Goal: Use online tool/utility: Utilize a website feature to perform a specific function

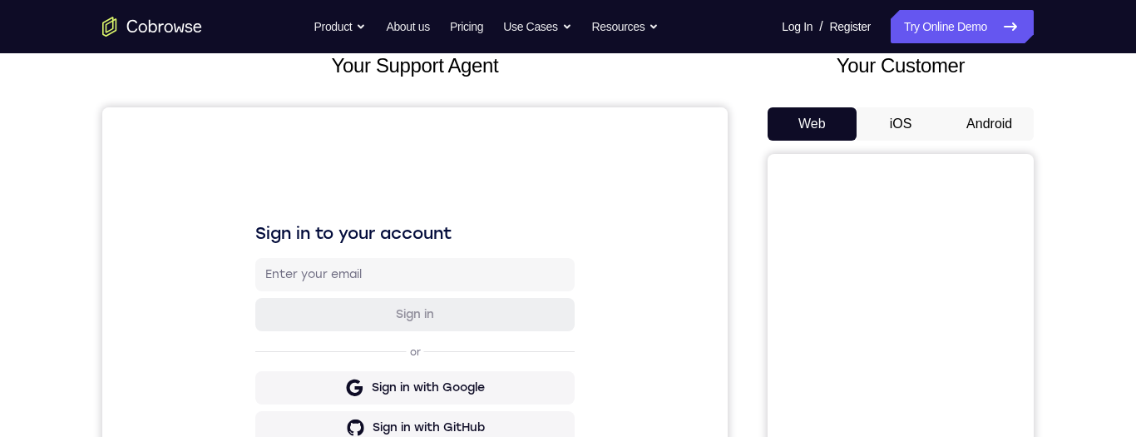
scroll to position [105, 0]
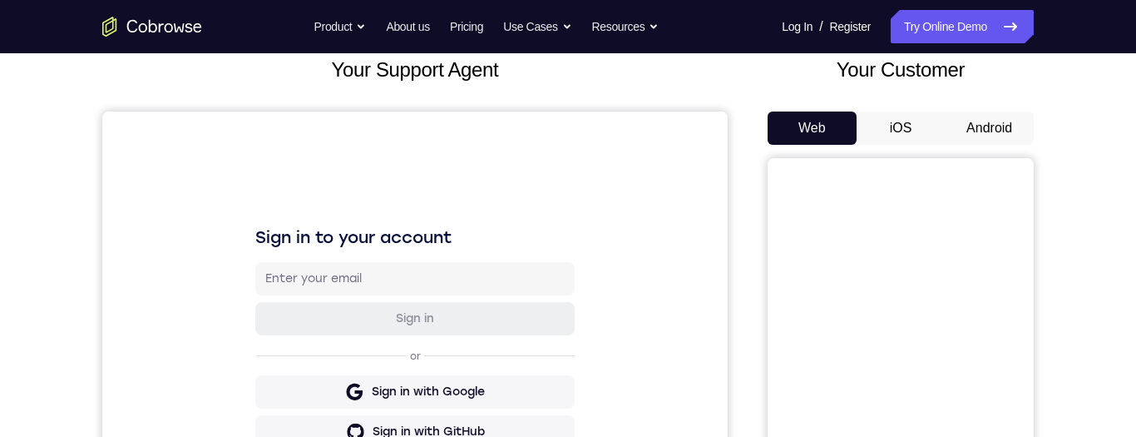
click at [967, 131] on button "Android" at bounding box center [989, 127] width 89 height 33
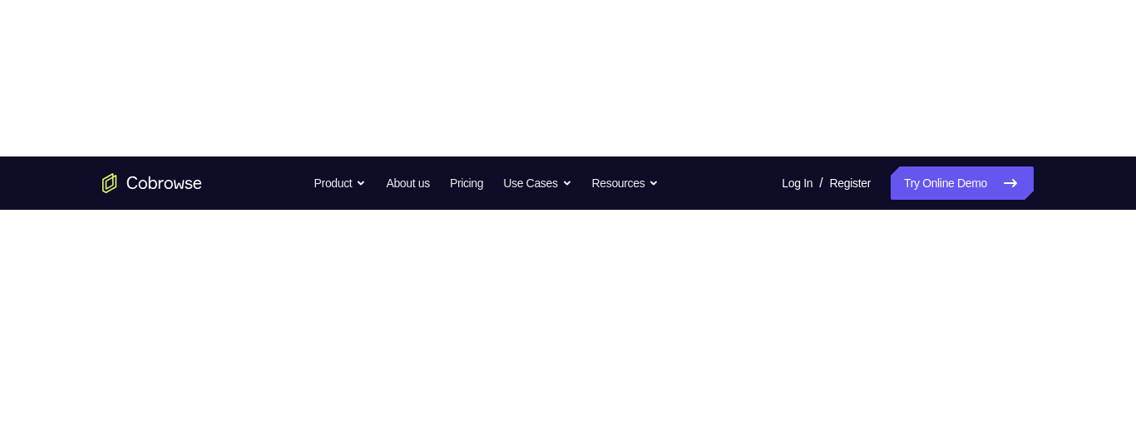
scroll to position [0, 0]
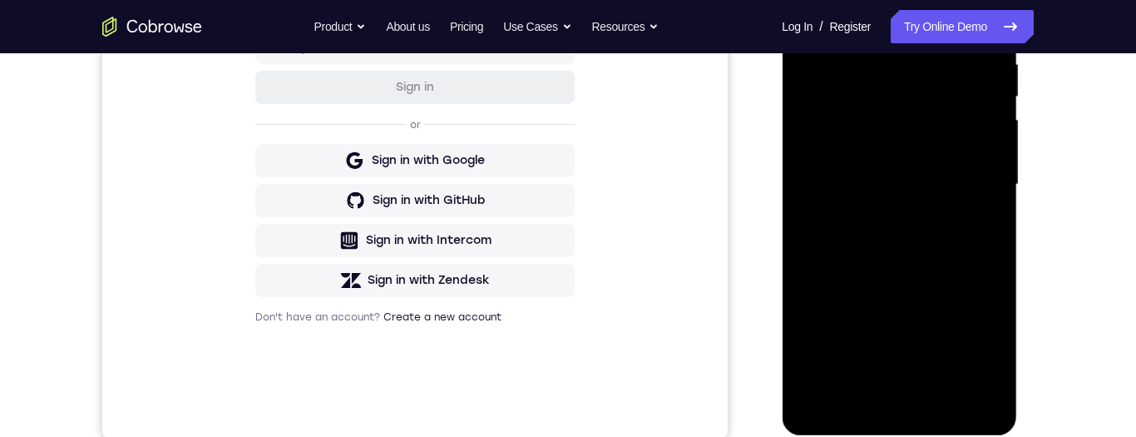
scroll to position [338, 0]
click at [908, 406] on div at bounding box center [899, 183] width 210 height 466
click at [907, 404] on div at bounding box center [899, 183] width 210 height 466
click at [977, 324] on div at bounding box center [899, 183] width 210 height 466
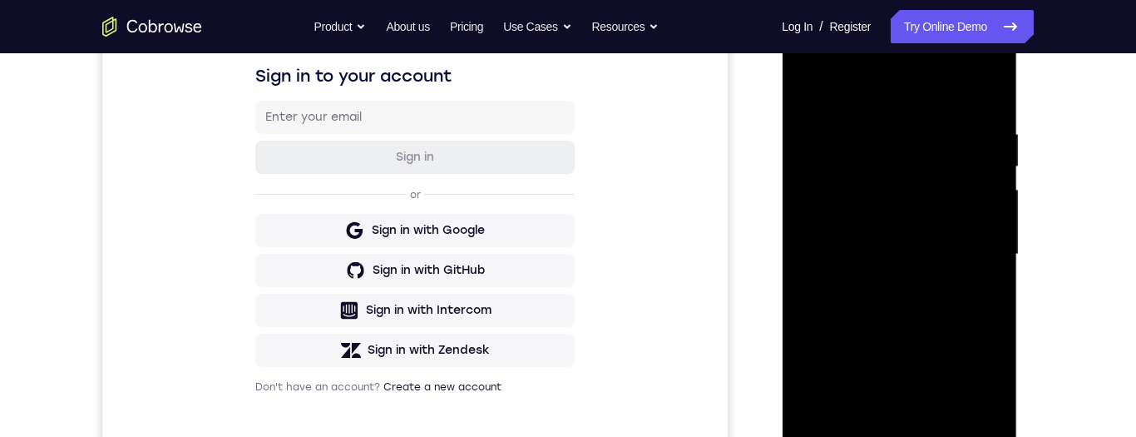
click at [903, 104] on div at bounding box center [899, 255] width 210 height 466
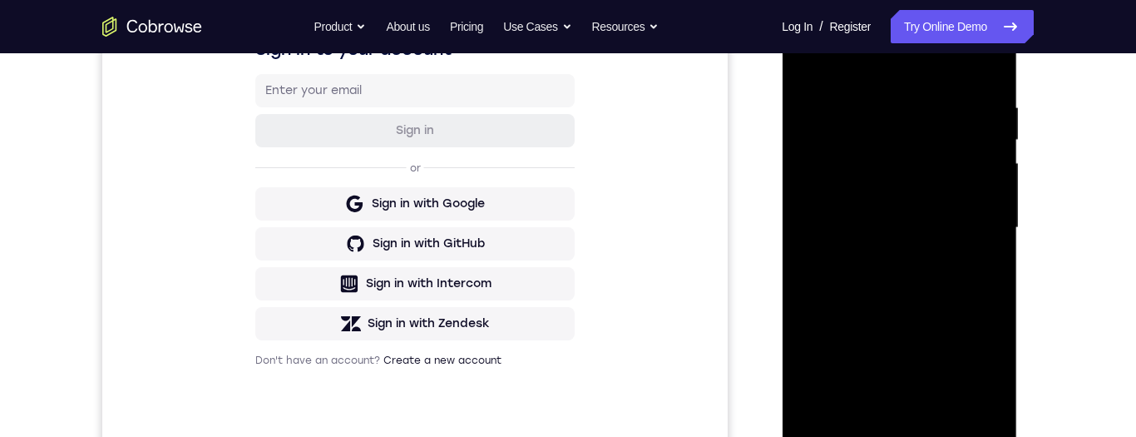
scroll to position [299, 0]
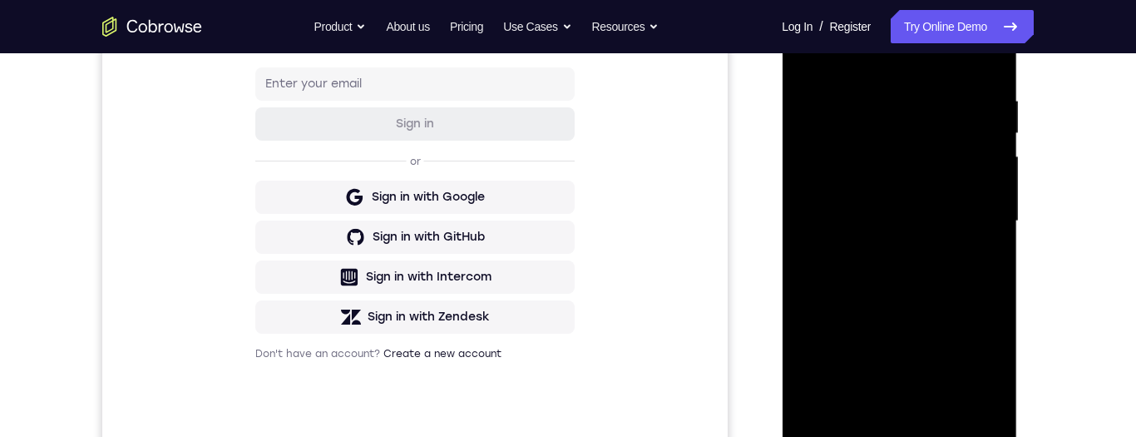
click at [982, 218] on div at bounding box center [899, 221] width 210 height 466
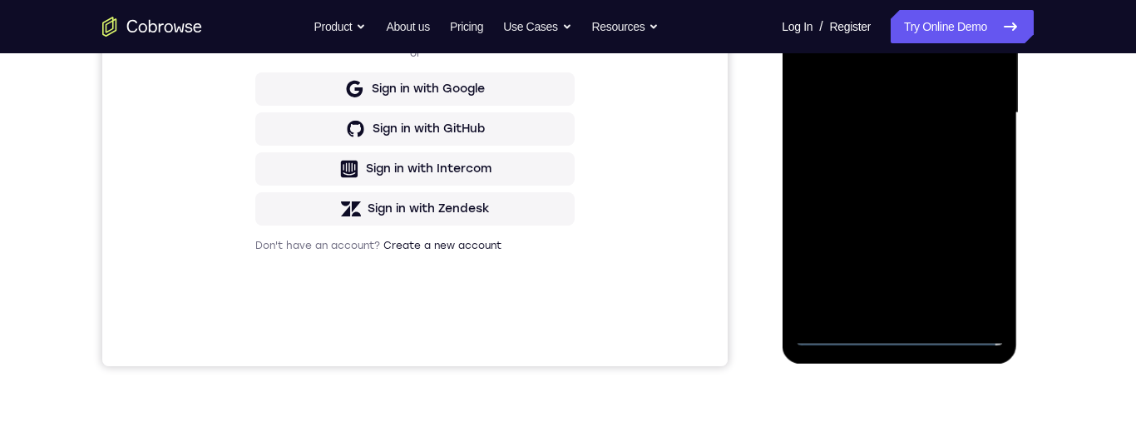
click at [890, 313] on div at bounding box center [899, 113] width 210 height 466
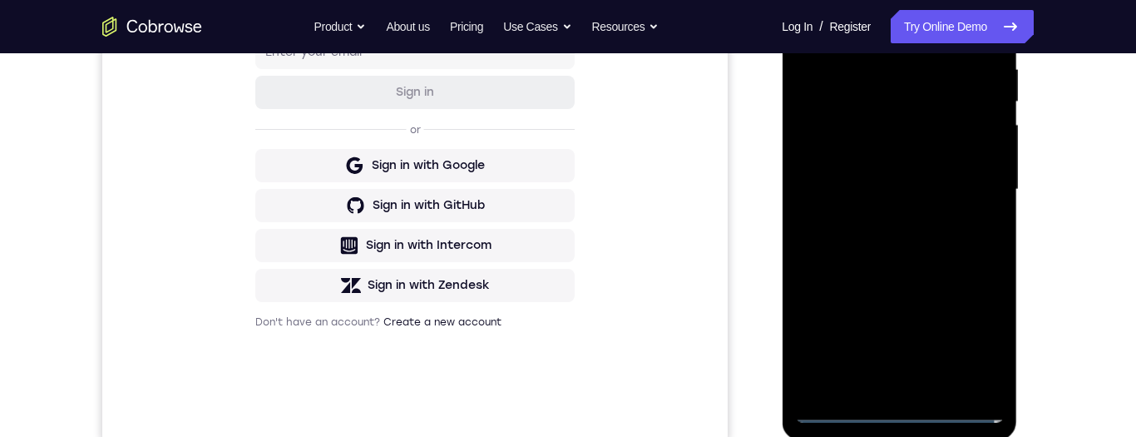
scroll to position [248, 0]
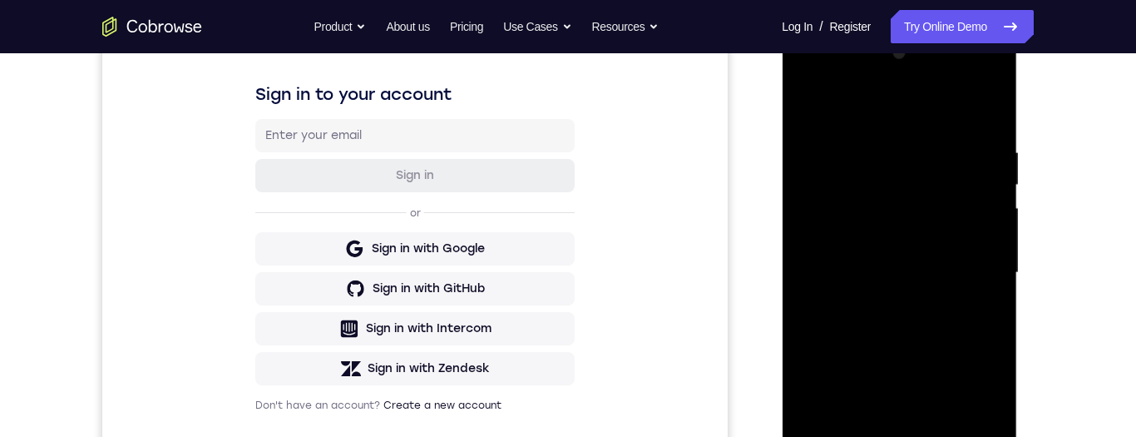
click at [959, 257] on div at bounding box center [899, 273] width 210 height 466
click at [932, 240] on div at bounding box center [899, 273] width 210 height 466
click at [957, 270] on div at bounding box center [899, 273] width 210 height 466
click at [964, 325] on div at bounding box center [899, 273] width 210 height 466
click at [970, 327] on div at bounding box center [899, 273] width 210 height 466
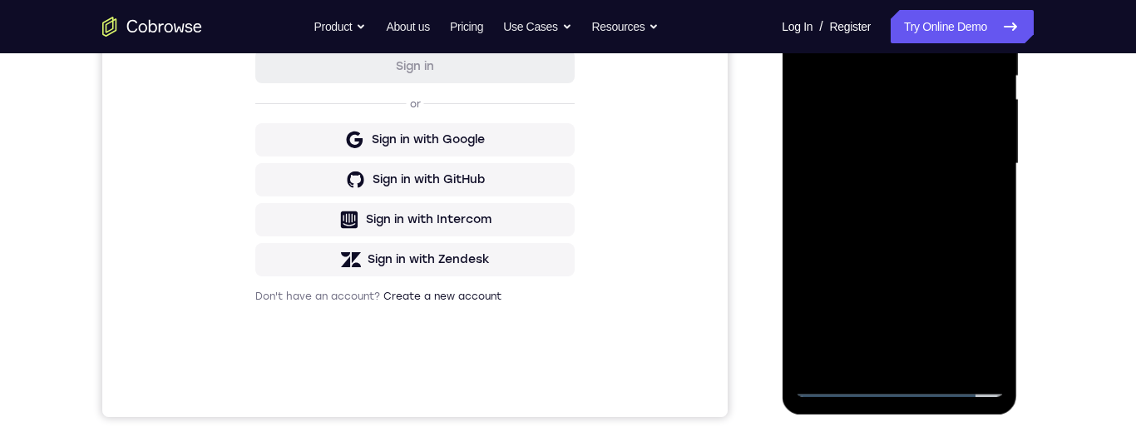
scroll to position [219, 0]
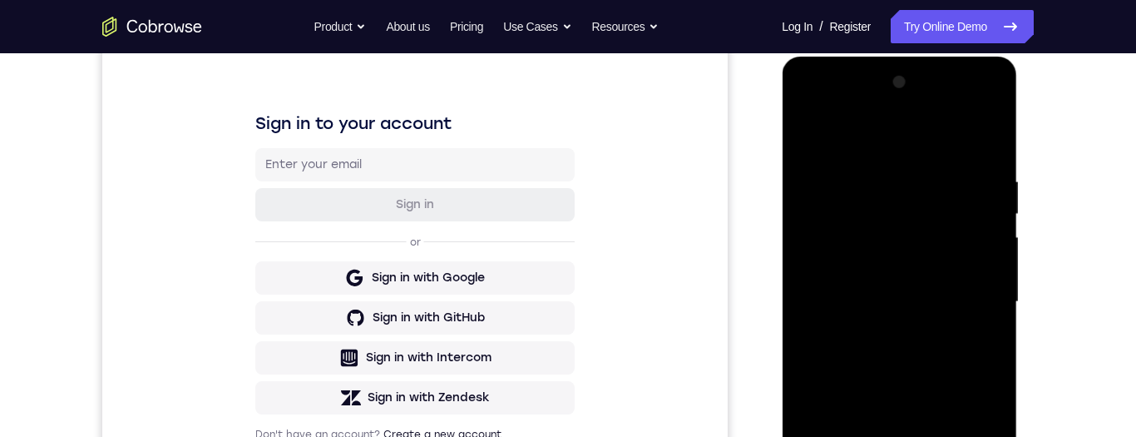
click at [985, 130] on div at bounding box center [899, 302] width 210 height 466
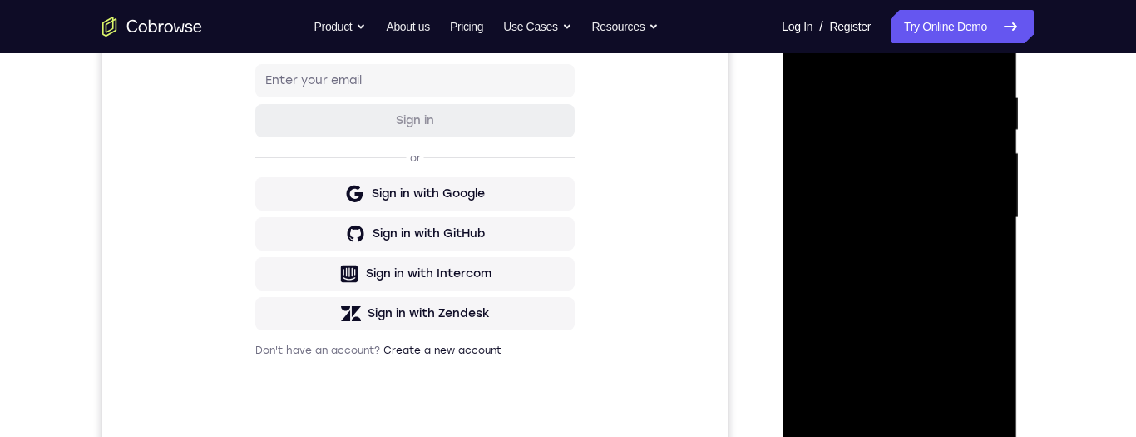
scroll to position [221, 0]
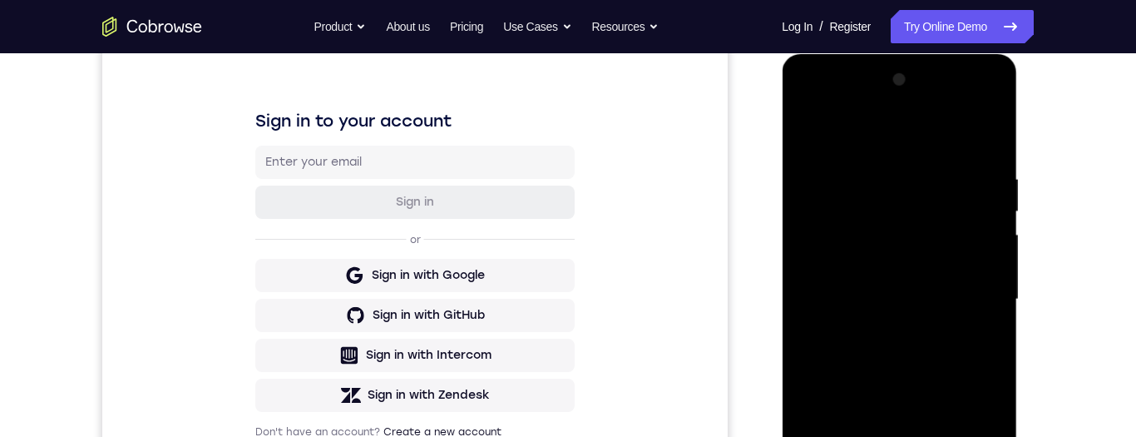
click at [970, 358] on div at bounding box center [899, 300] width 210 height 466
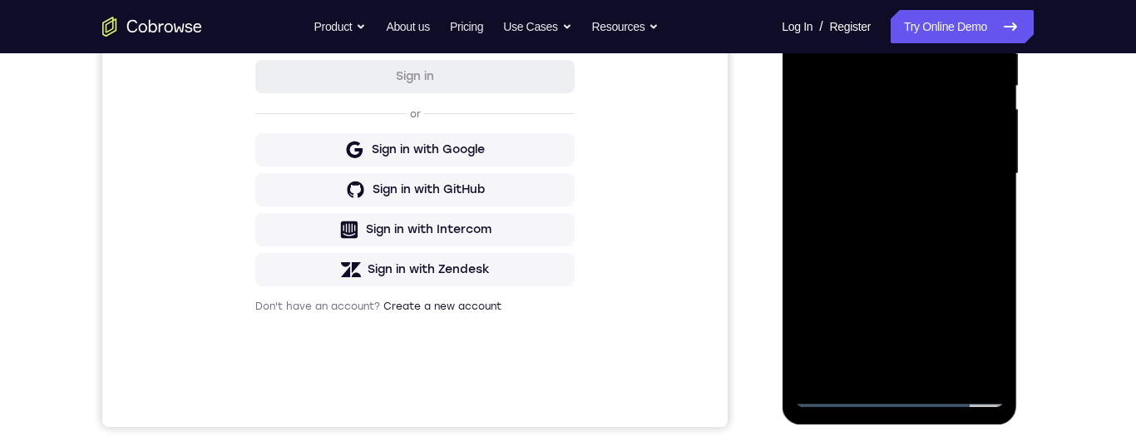
scroll to position [296, 0]
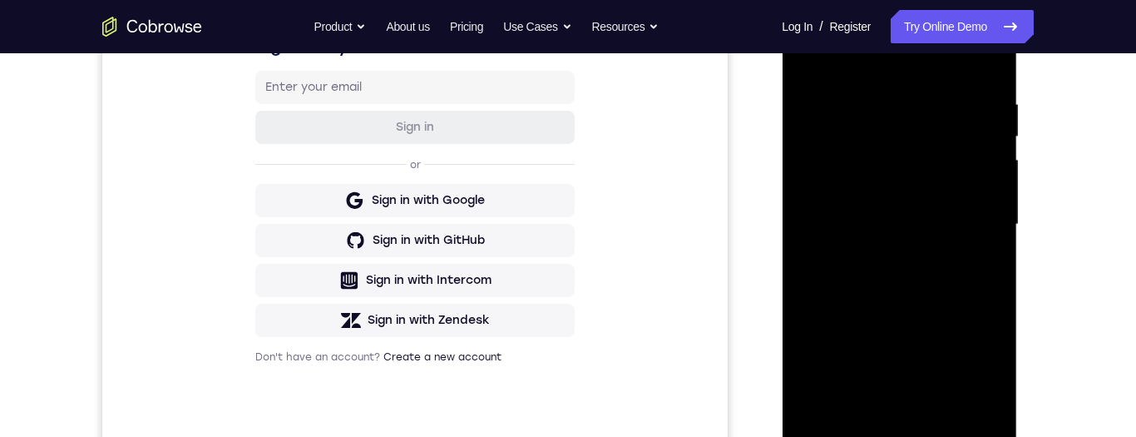
click at [976, 270] on div at bounding box center [899, 225] width 210 height 466
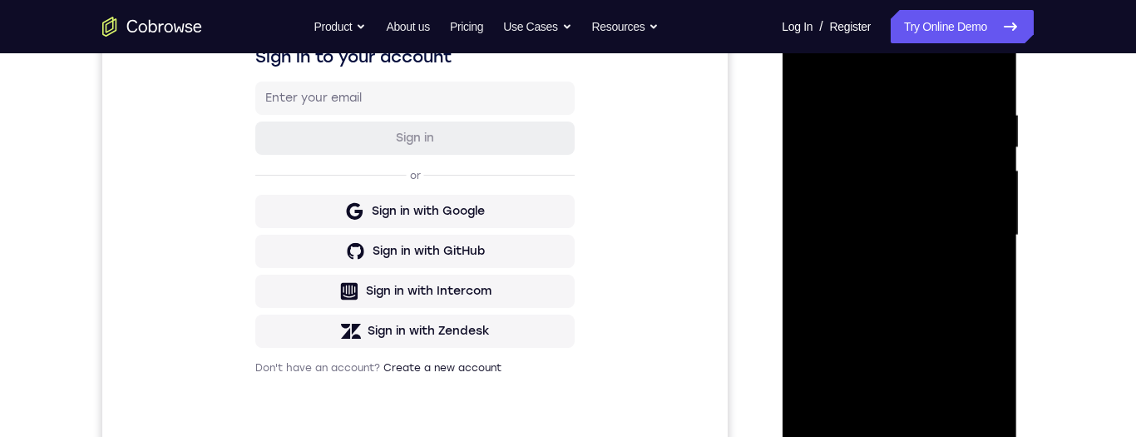
click at [885, 111] on div at bounding box center [899, 235] width 210 height 466
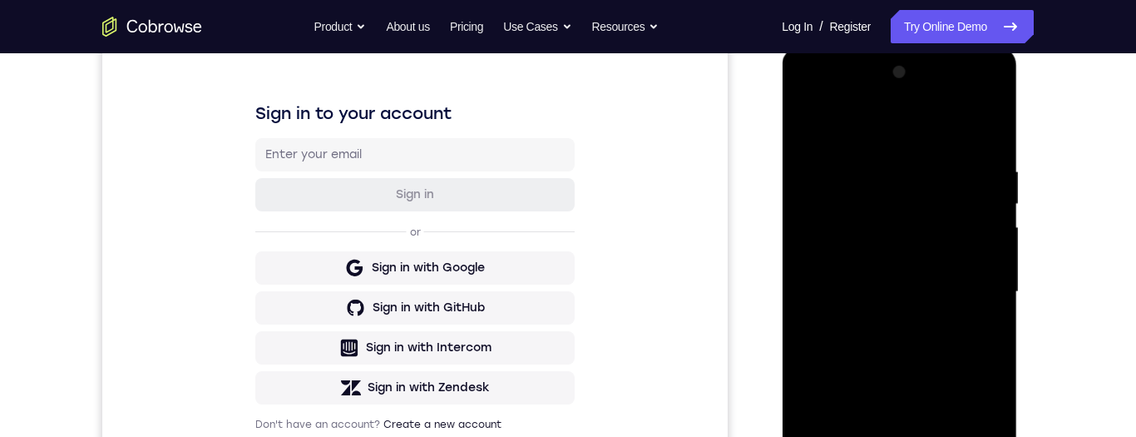
scroll to position [270, 0]
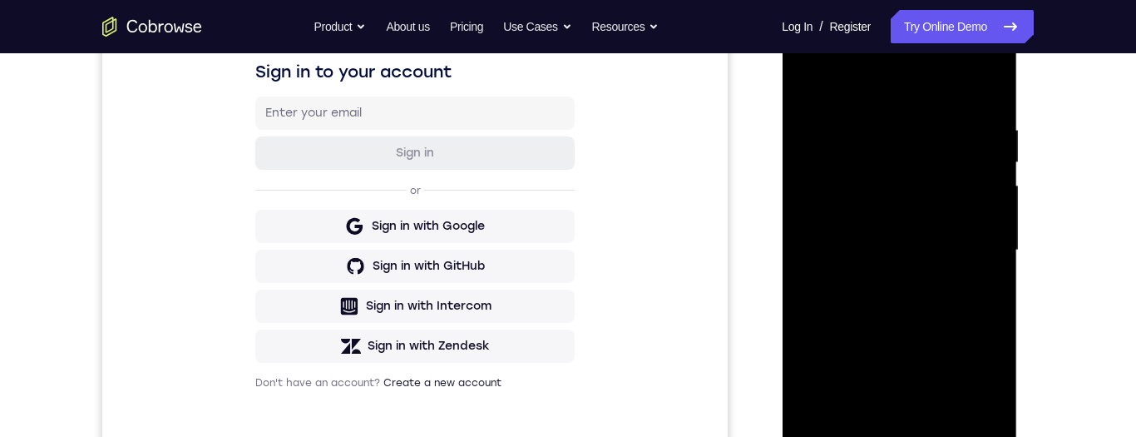
click at [983, 264] on div at bounding box center [899, 250] width 210 height 466
click at [979, 262] on div at bounding box center [899, 250] width 210 height 466
click at [994, 88] on div at bounding box center [899, 250] width 210 height 466
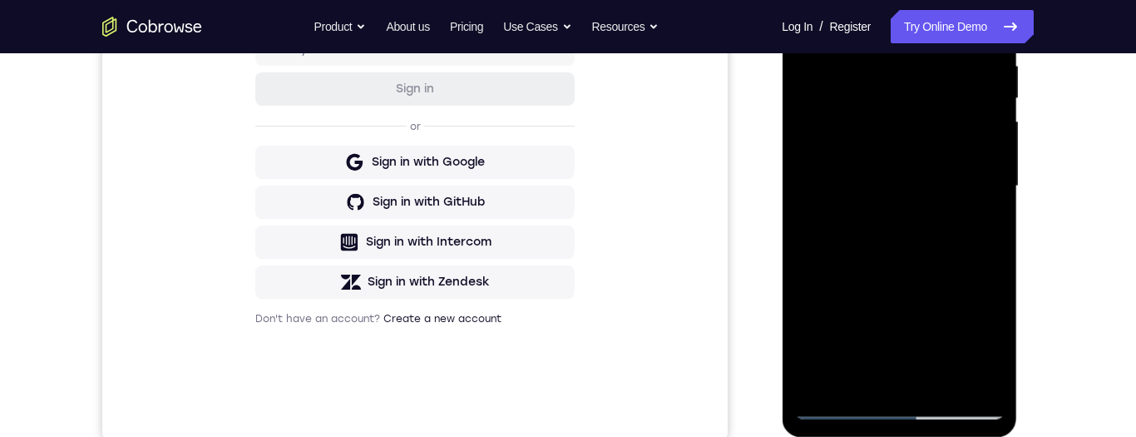
click at [873, 229] on div at bounding box center [899, 186] width 210 height 466
click at [947, 380] on div at bounding box center [899, 186] width 210 height 466
click at [942, 377] on div at bounding box center [899, 186] width 210 height 466
click at [956, 249] on div at bounding box center [899, 186] width 210 height 466
click at [973, 227] on div at bounding box center [899, 186] width 210 height 466
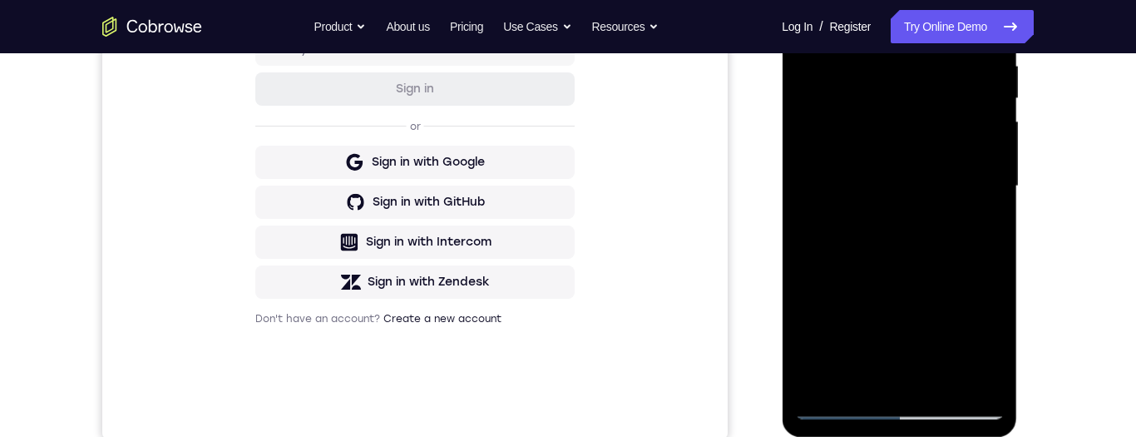
click at [967, 140] on div at bounding box center [899, 186] width 210 height 466
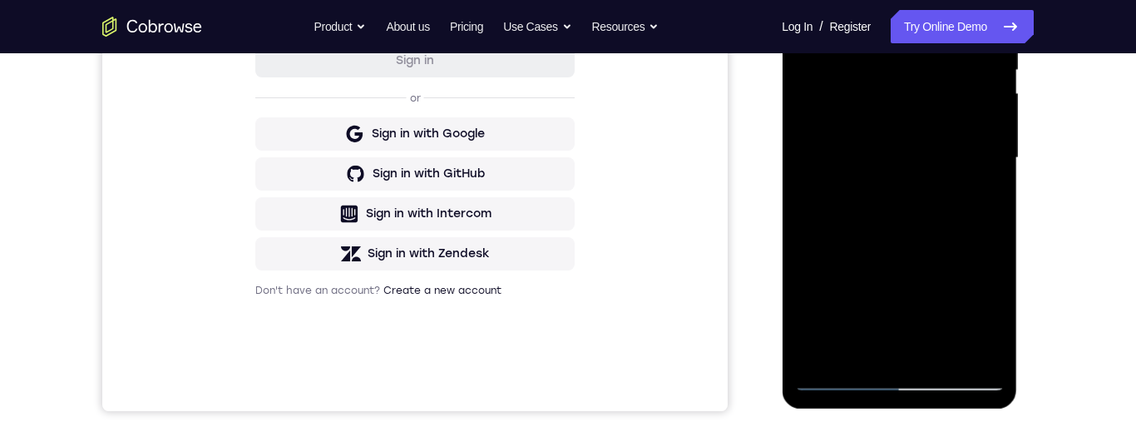
click at [913, 344] on div at bounding box center [899, 158] width 210 height 466
click at [980, 194] on div at bounding box center [899, 158] width 210 height 466
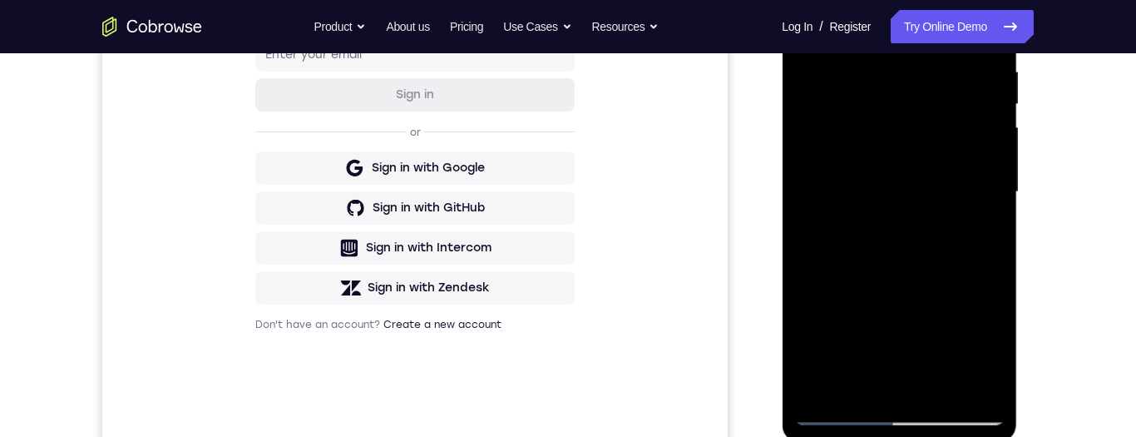
scroll to position [327, 0]
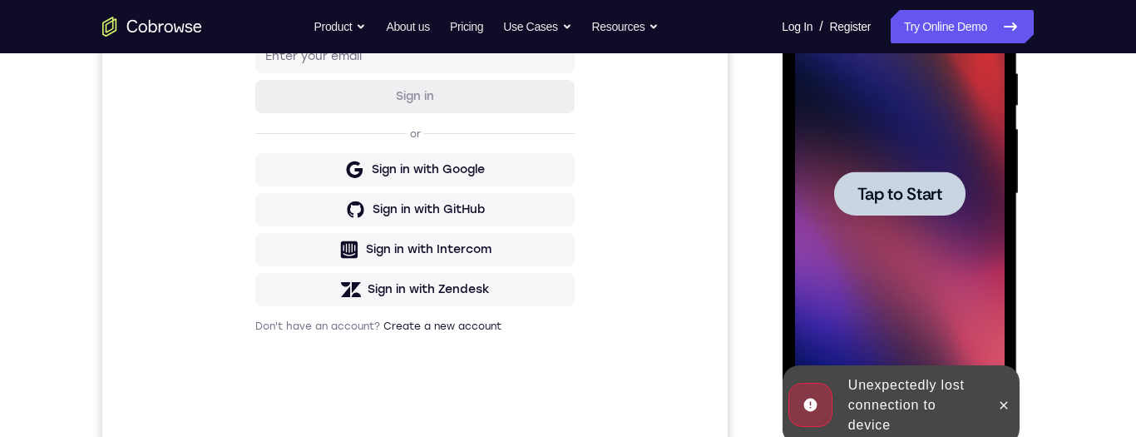
click at [885, 224] on div at bounding box center [899, 194] width 210 height 466
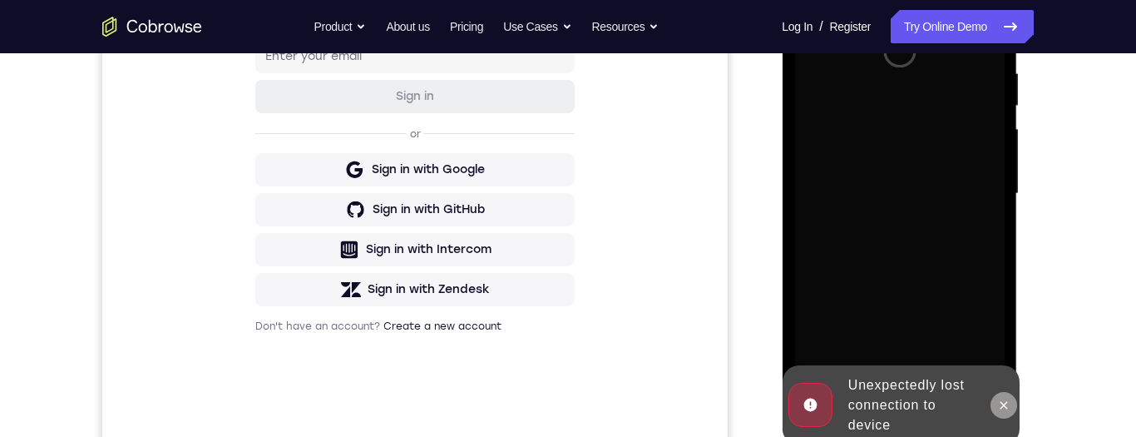
click at [1009, 409] on icon at bounding box center [1003, 404] width 13 height 13
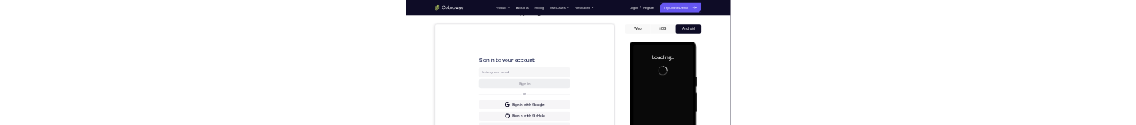
scroll to position [0, 0]
